Goal: Information Seeking & Learning: Understand process/instructions

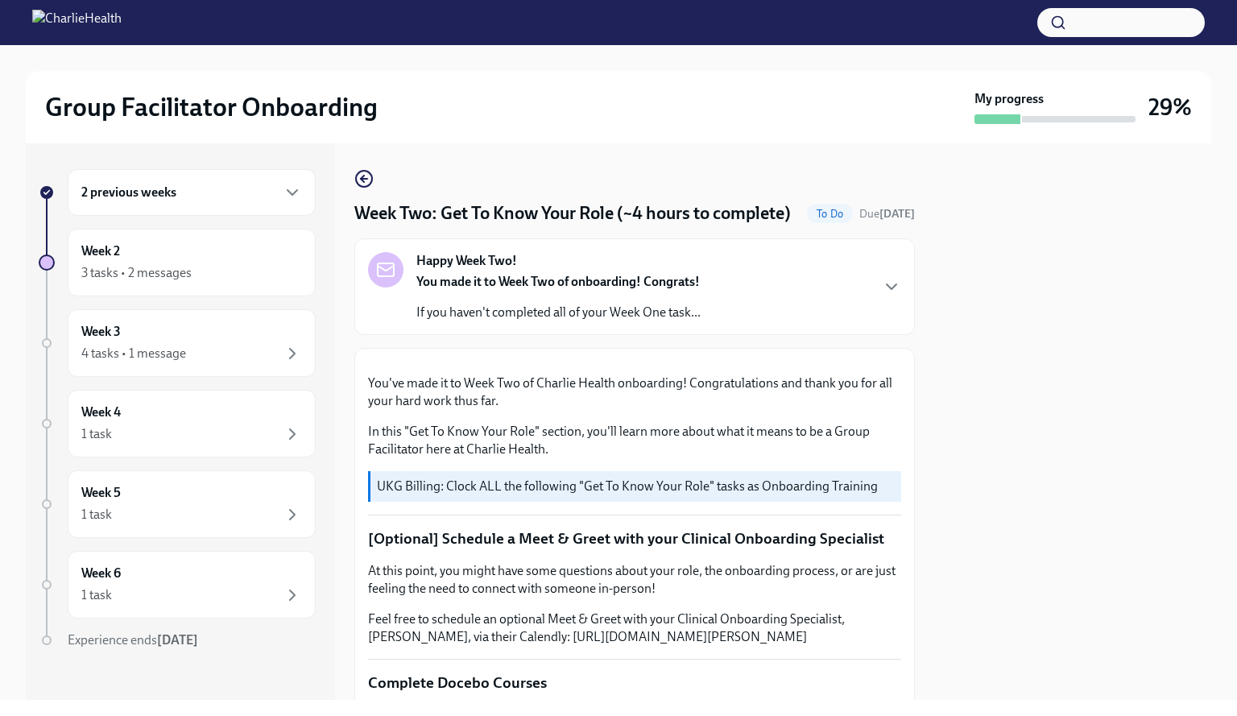
click at [163, 203] on div "2 previous weeks" at bounding box center [192, 192] width 248 height 47
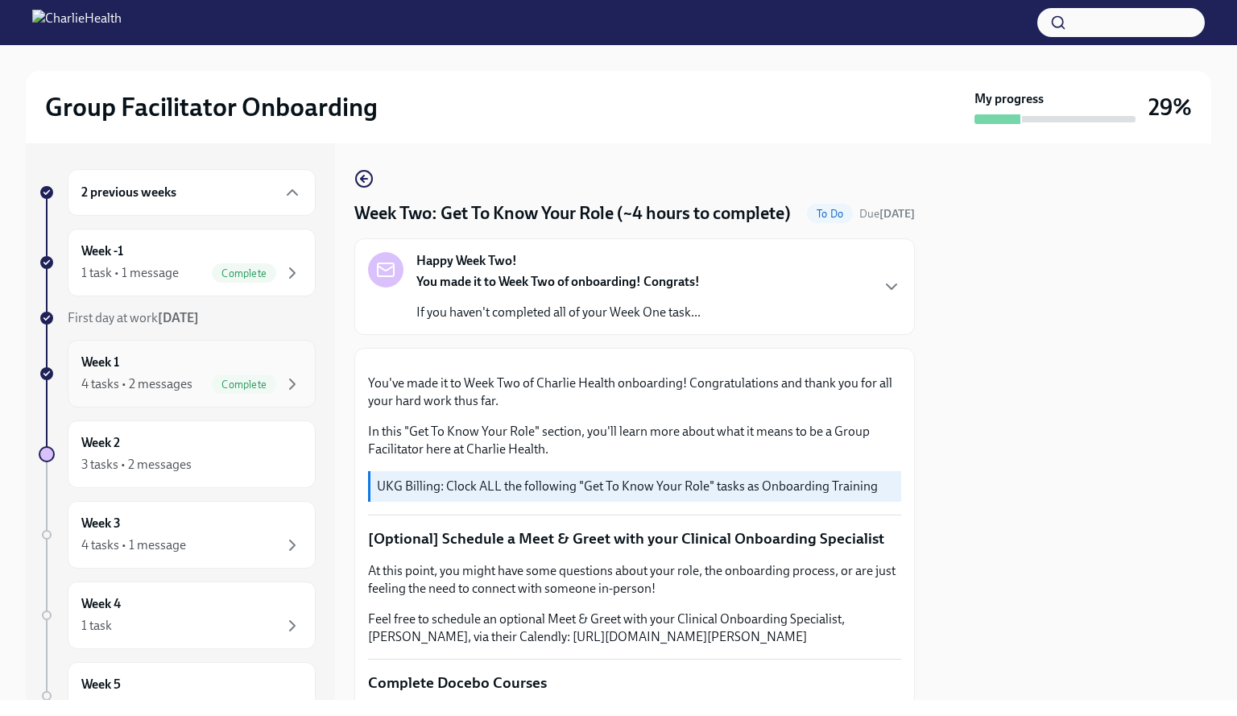
click at [168, 362] on div "Week 1 4 tasks • 2 messages Complete" at bounding box center [191, 374] width 221 height 40
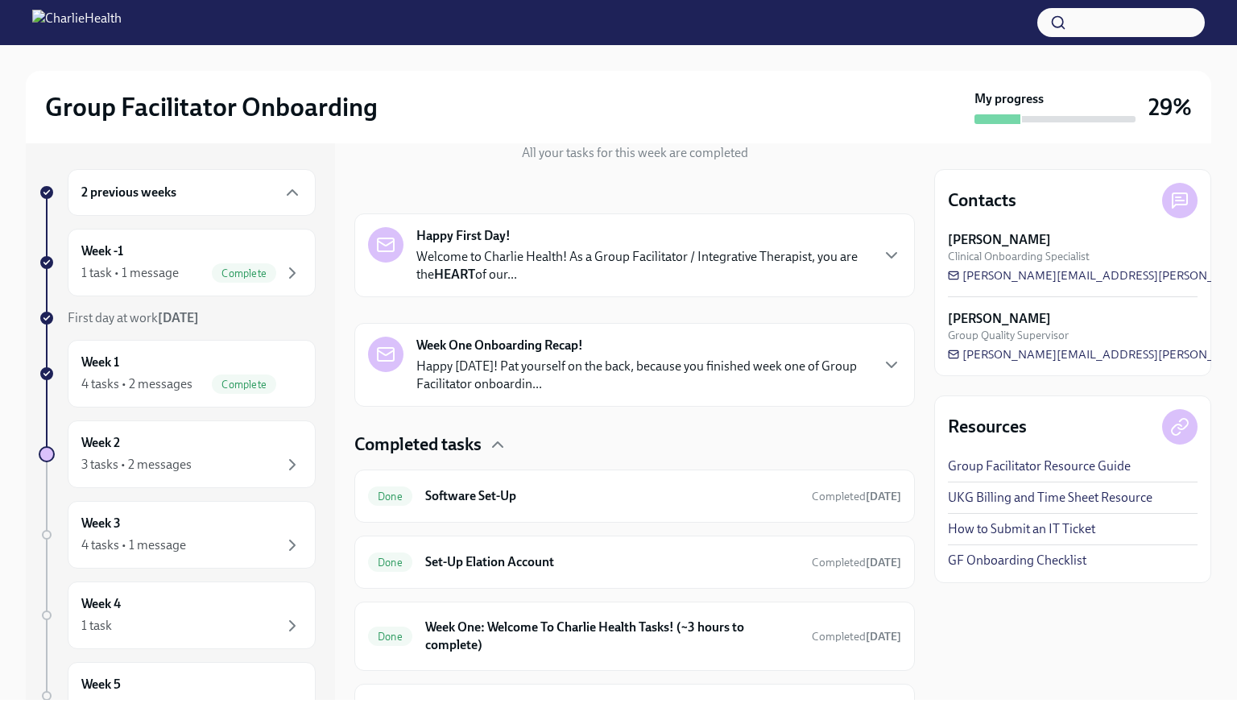
scroll to position [296, 0]
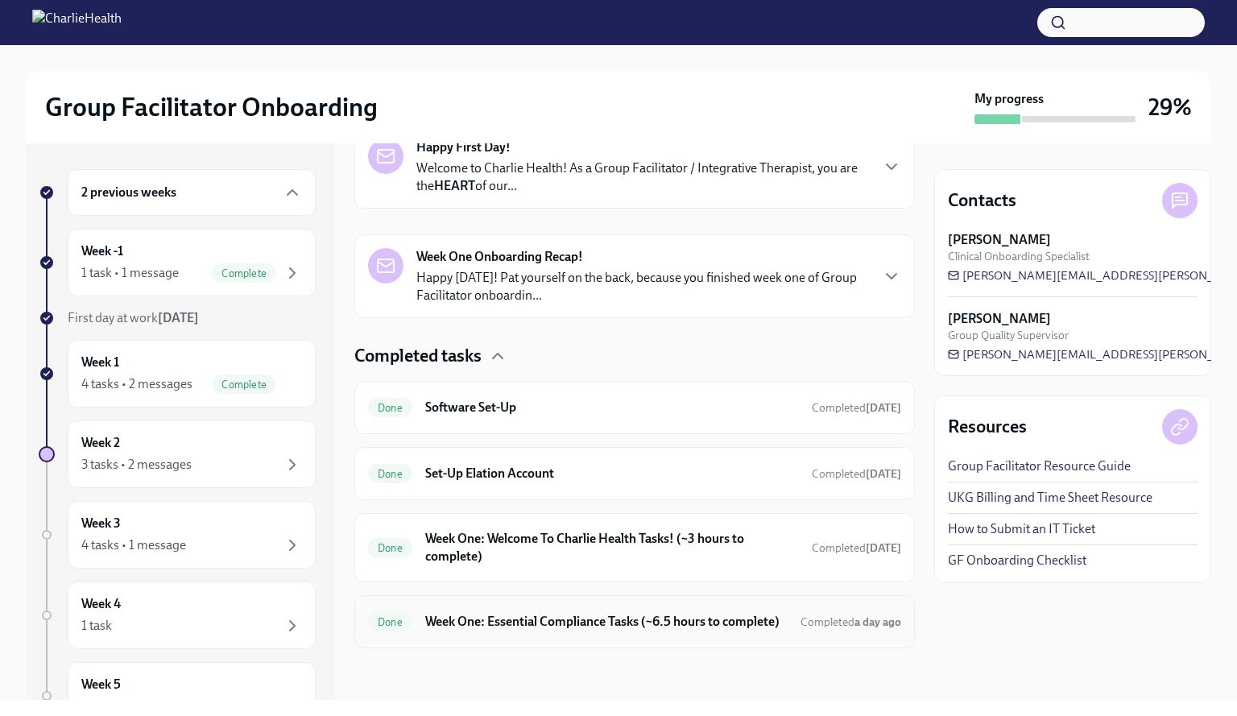
click at [548, 613] on h6 "Week One: Essential Compliance Tasks (~6.5 hours to complete)" at bounding box center [606, 622] width 363 height 18
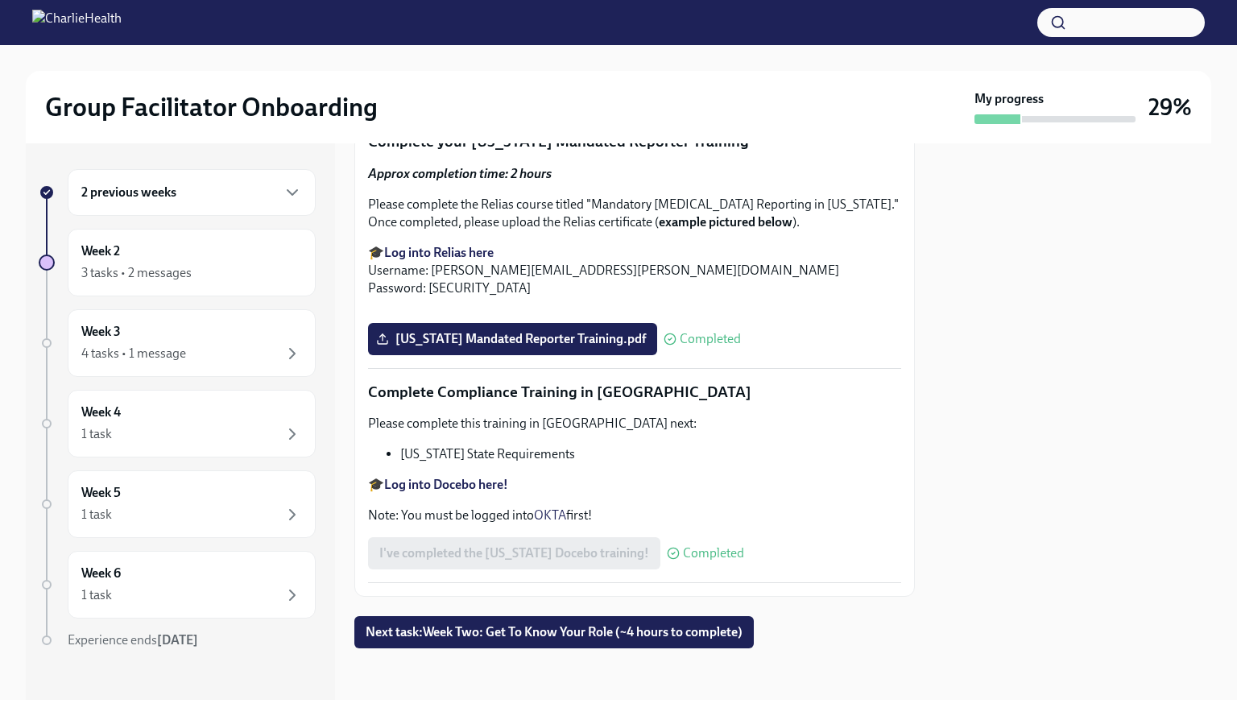
scroll to position [3434, 0]
click at [102, 245] on h6 "Week 2" at bounding box center [100, 251] width 39 height 18
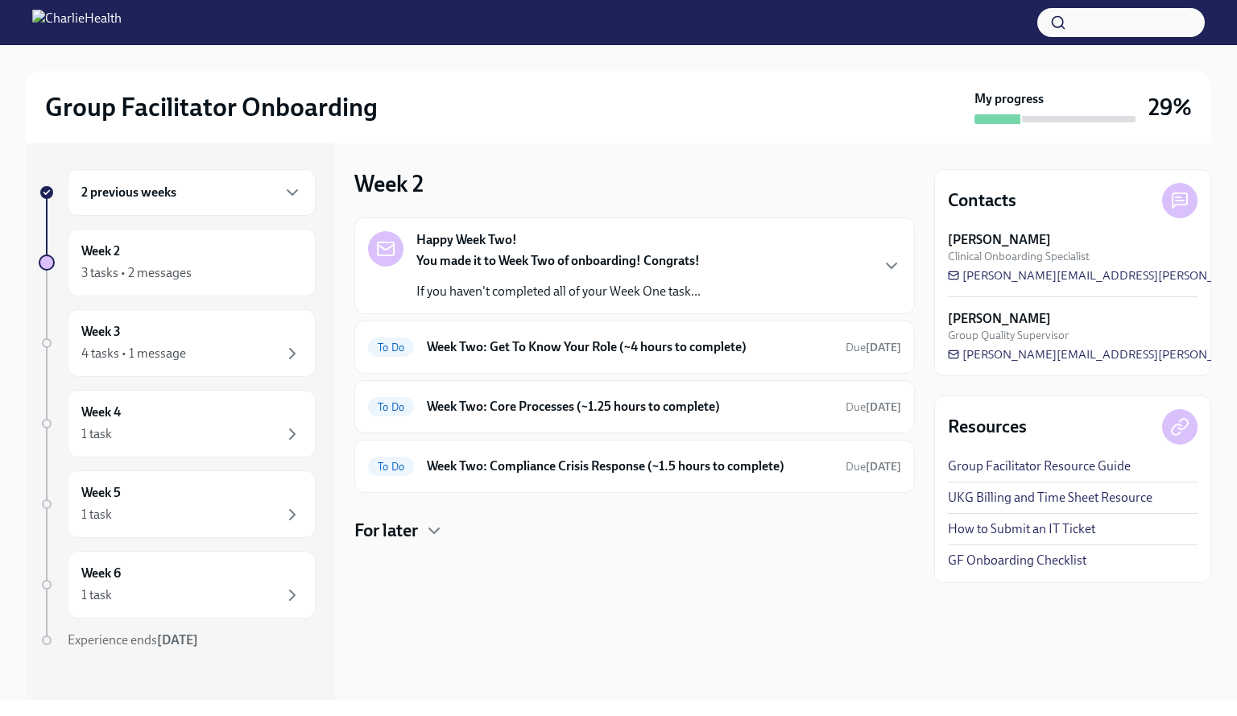
click at [586, 248] on div "Happy Week Two! You made it to Week Two of onboarding! Congrats! If you haven't…" at bounding box center [559, 265] width 284 height 69
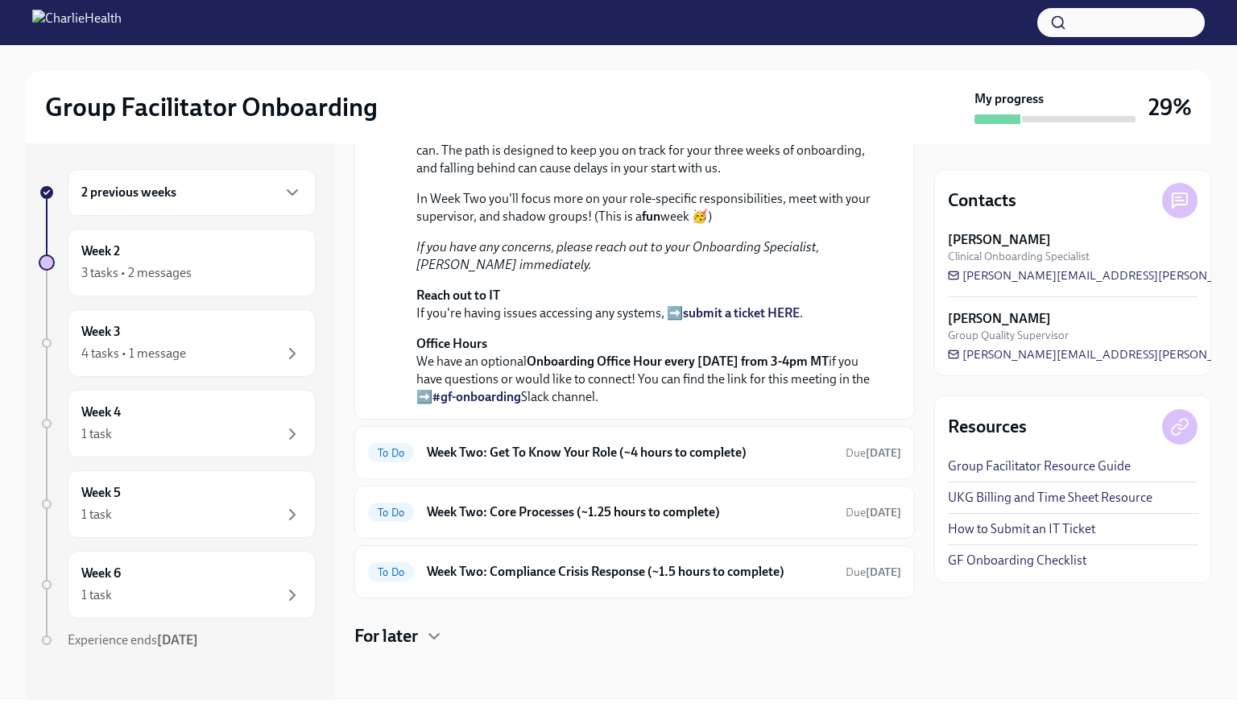
scroll to position [421, 0]
click at [530, 438] on div "To Do Week Two: Get To Know Your Role (~4 hours to complete) Due [DATE]" at bounding box center [634, 452] width 561 height 53
click at [556, 454] on h6 "Week Two: Get To Know Your Role (~4 hours to complete)" at bounding box center [630, 453] width 406 height 18
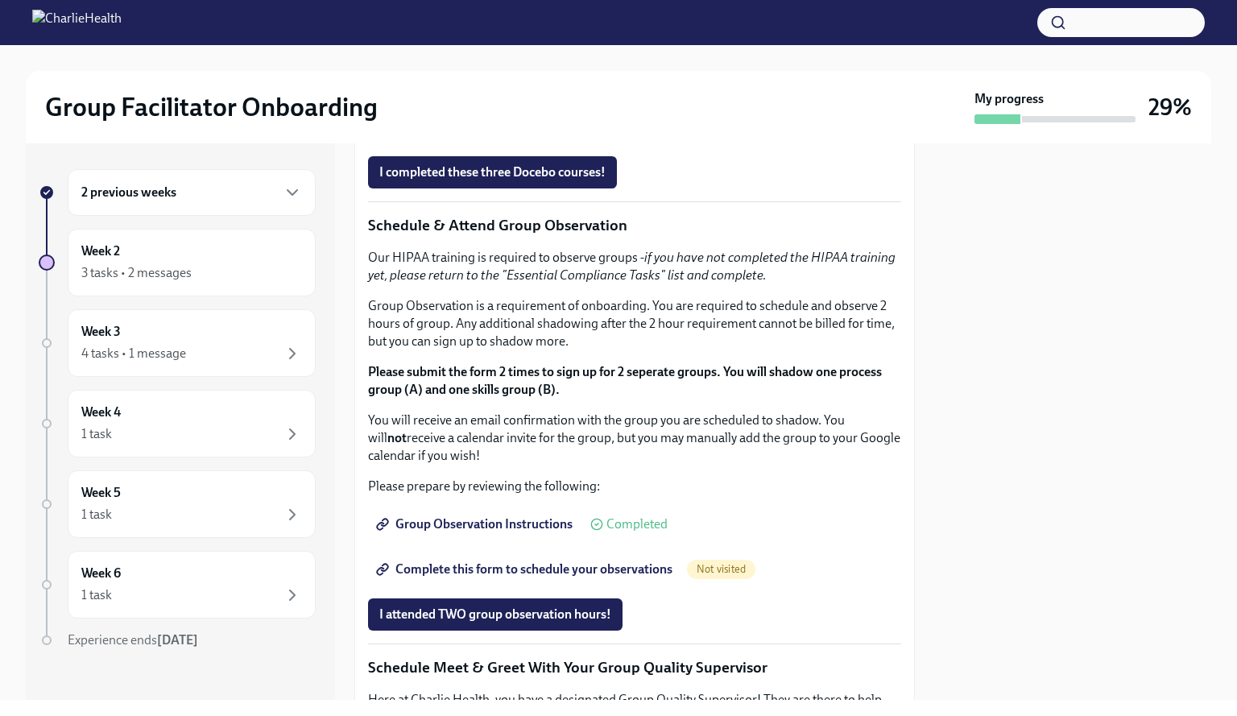
scroll to position [806, 0]
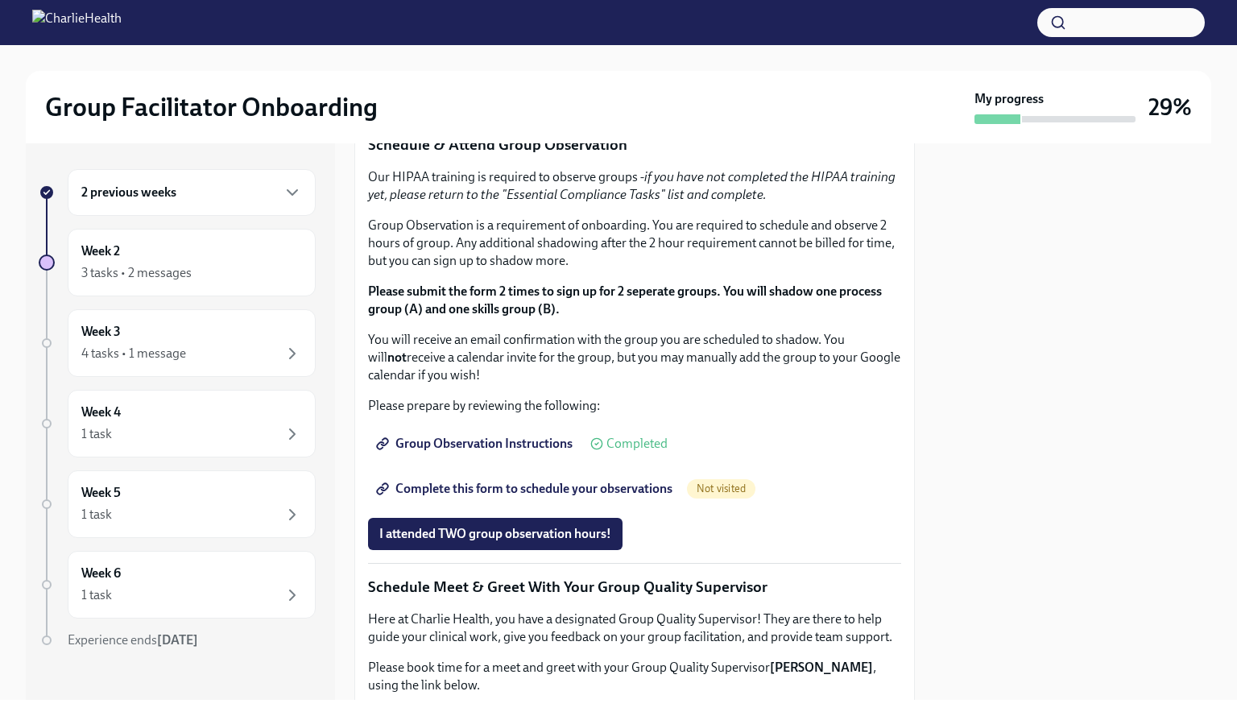
click at [545, 31] on strong "Click here to access your Docebo!" at bounding box center [476, 22] width 184 height 15
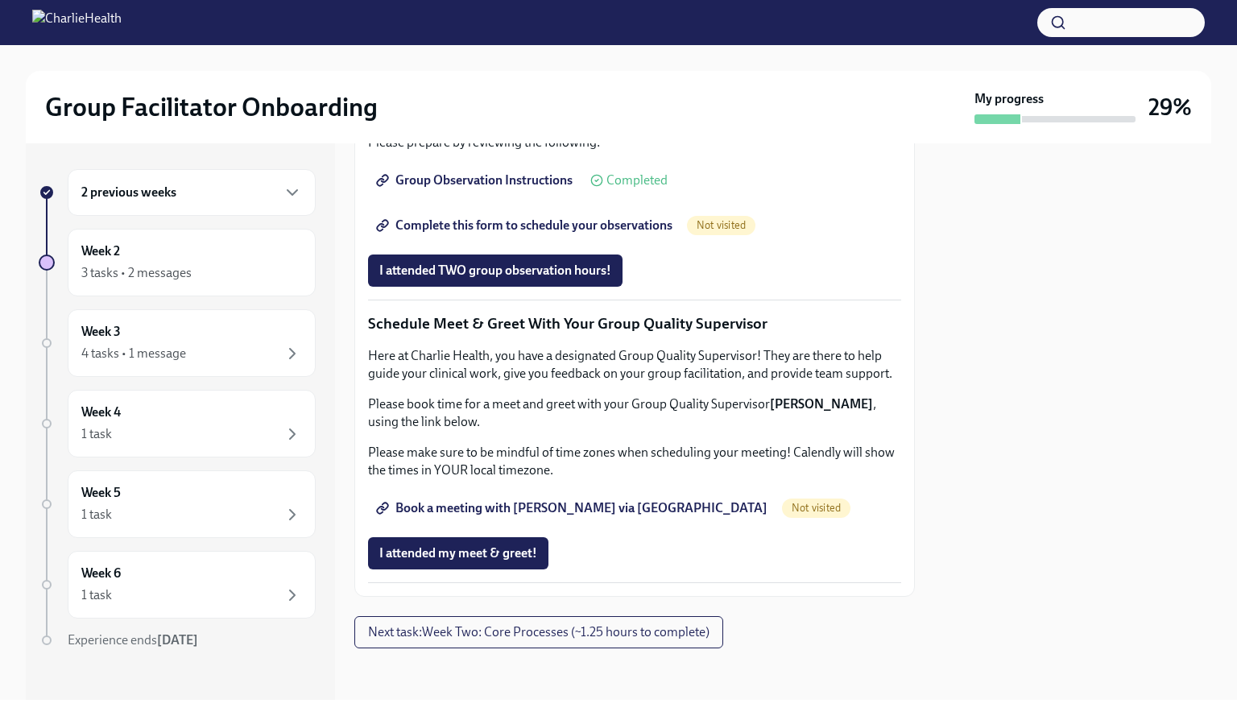
scroll to position [1482, 0]
click at [487, 504] on span "Book a meeting with [PERSON_NAME] via [GEOGRAPHIC_DATA]" at bounding box center [573, 508] width 388 height 16
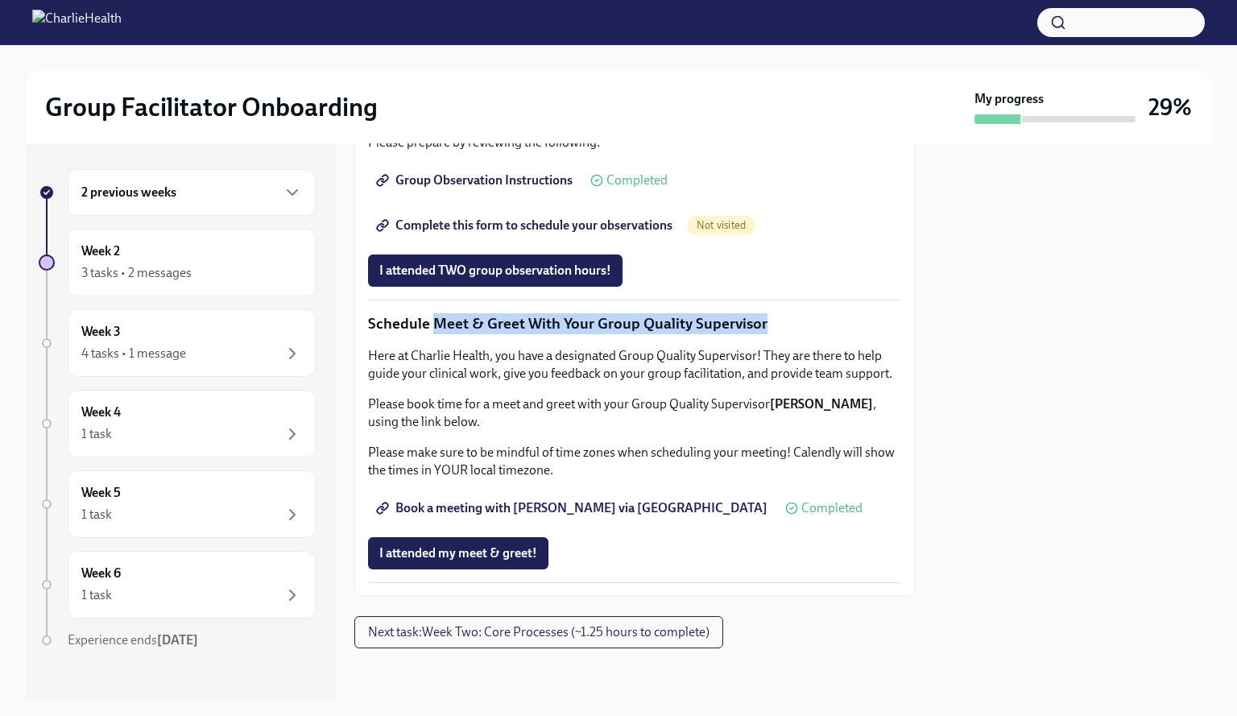
drag, startPoint x: 780, startPoint y: 315, endPoint x: 435, endPoint y: 319, distance: 344.8
copy p "Meet & Greet With Your Group Quality Supervisor"
click at [522, 121] on p "You will receive an email confirmation with the group you are scheduled to shad…" at bounding box center [634, 94] width 533 height 53
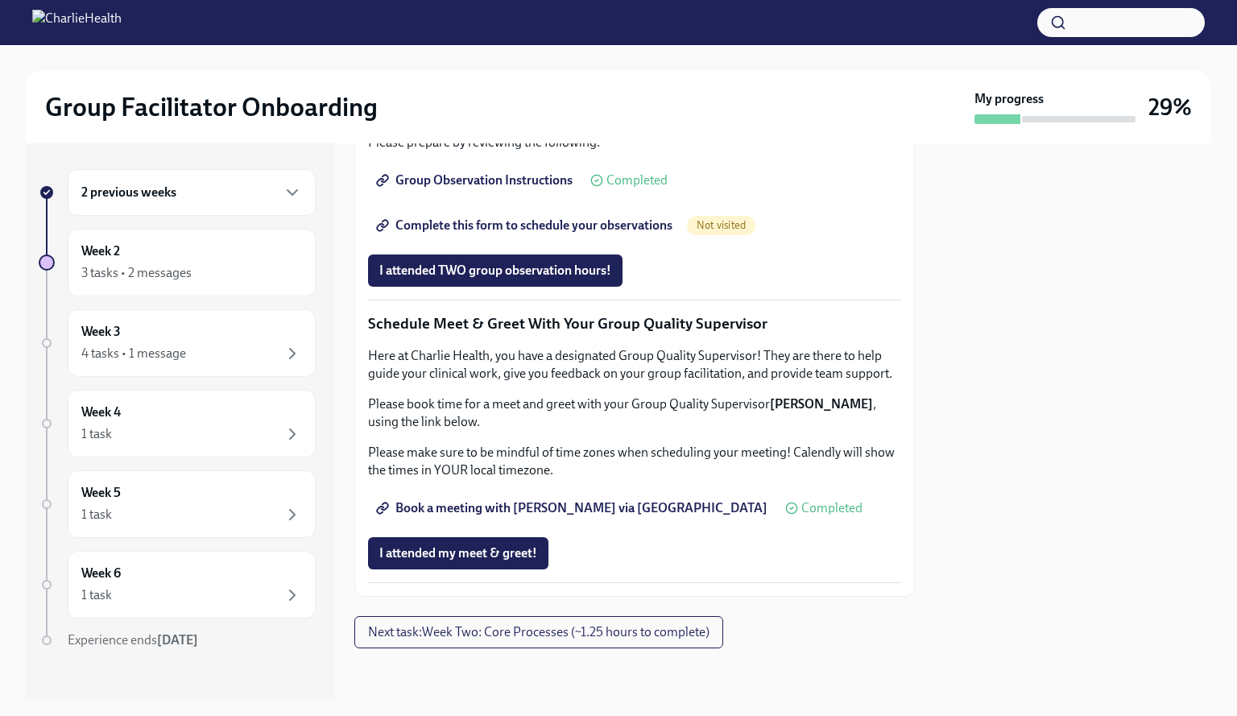
click at [541, 234] on span "Complete this form to schedule your observations" at bounding box center [525, 226] width 293 height 16
click at [445, 189] on span "Group Observation Instructions" at bounding box center [475, 180] width 193 height 16
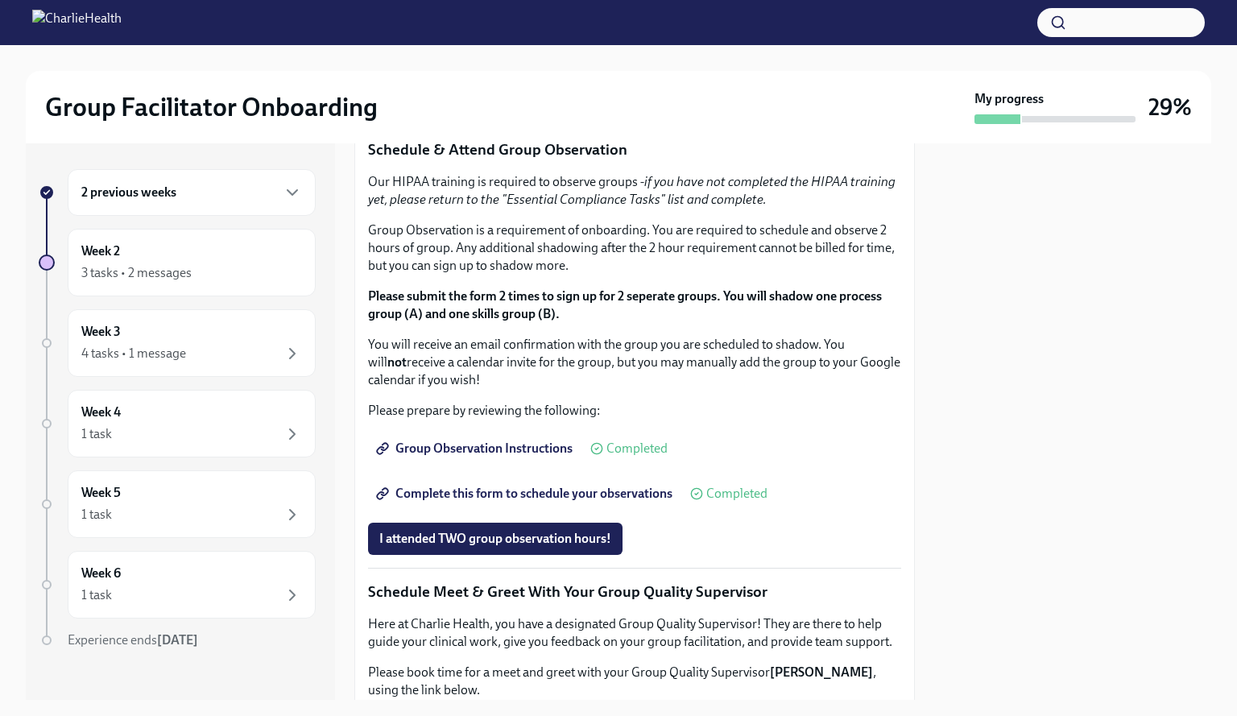
scroll to position [806, 0]
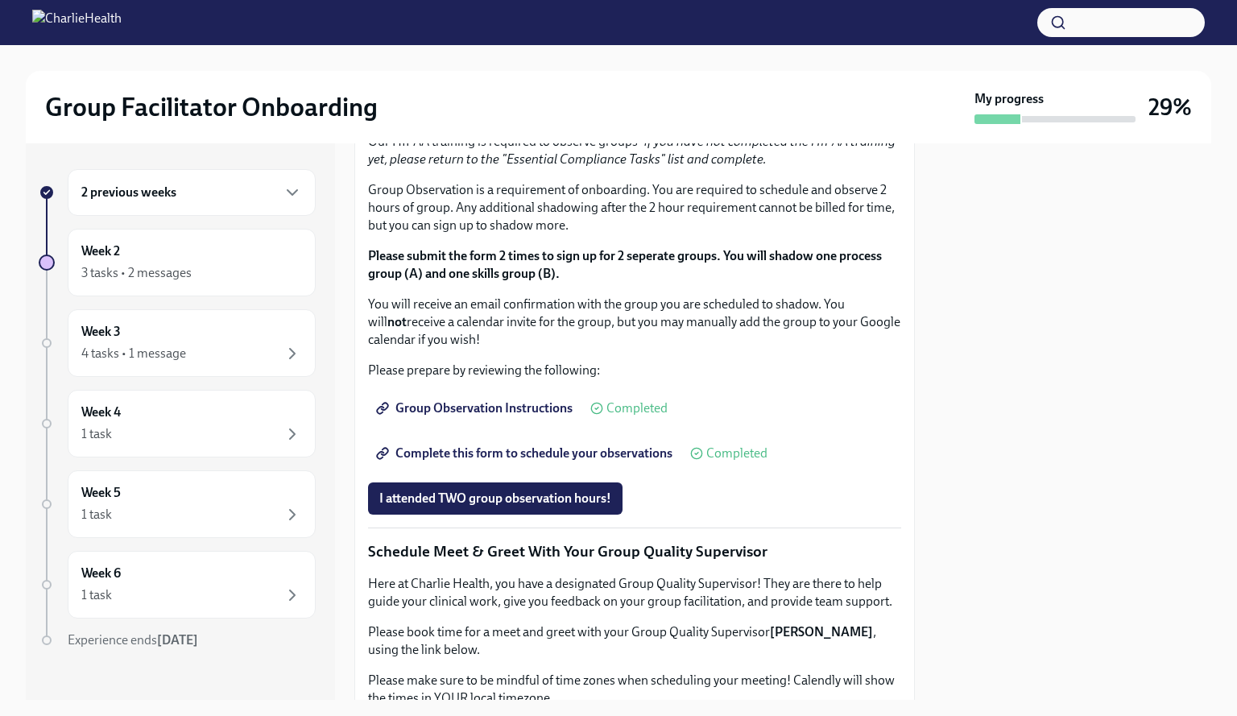
scroll to position [725, 0]
